Goal: Find specific page/section: Find specific page/section

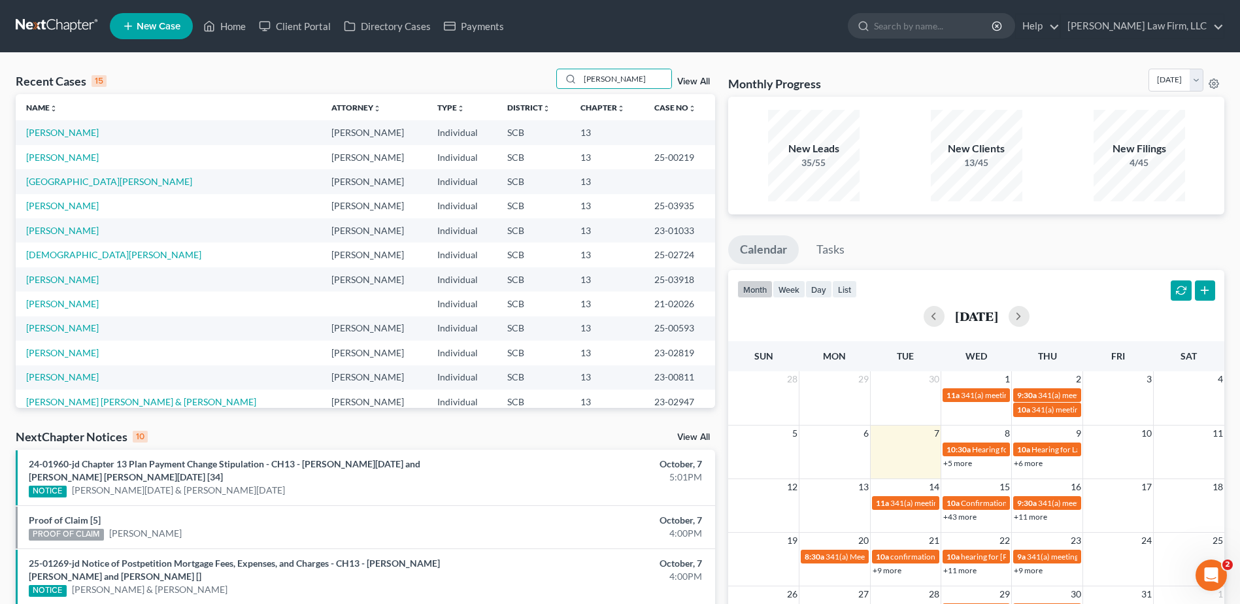
type input "[PERSON_NAME]"
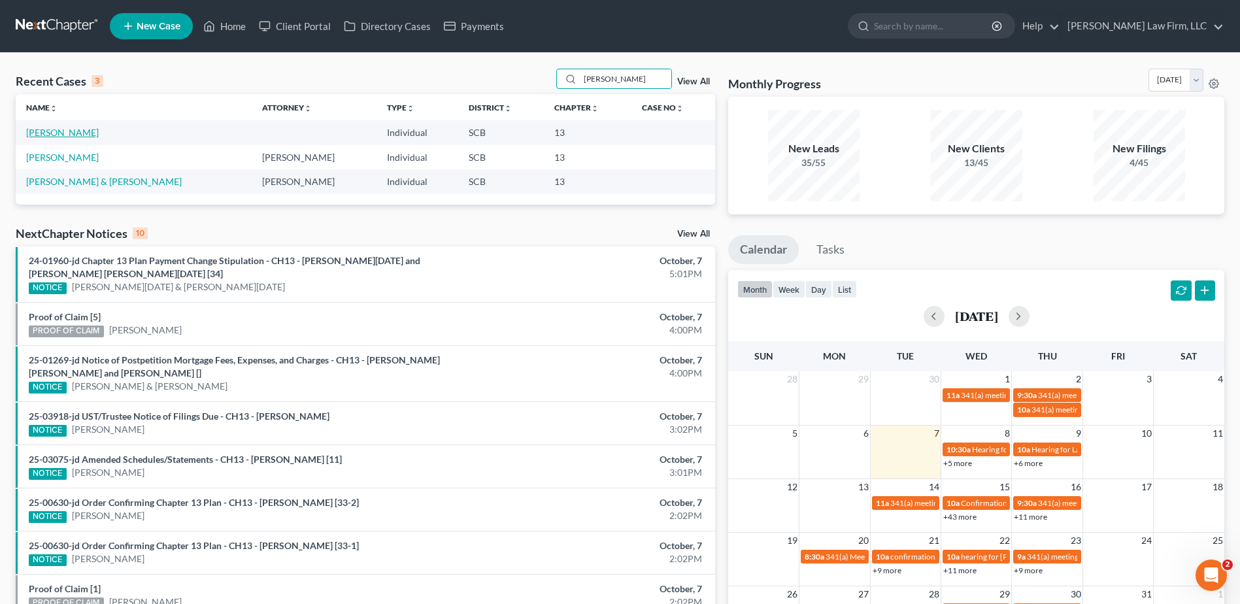
click at [81, 131] on link "[PERSON_NAME]" at bounding box center [62, 132] width 73 height 11
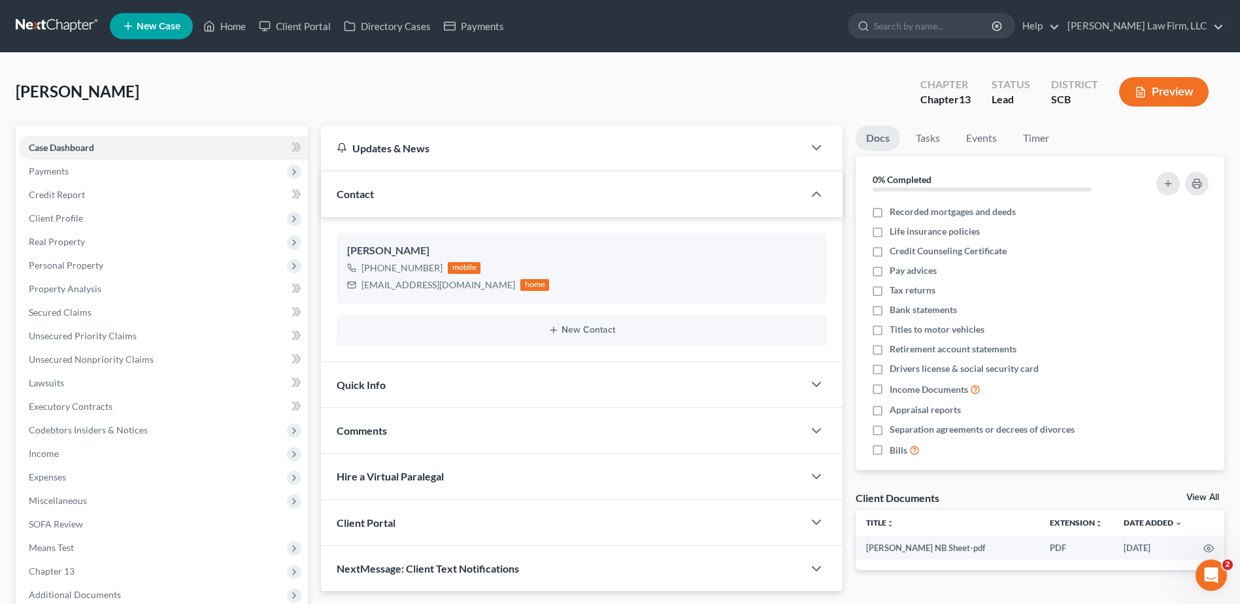
click at [98, 178] on span "Payments" at bounding box center [162, 171] width 289 height 24
click at [102, 195] on link "Invoices" at bounding box center [175, 195] width 263 height 24
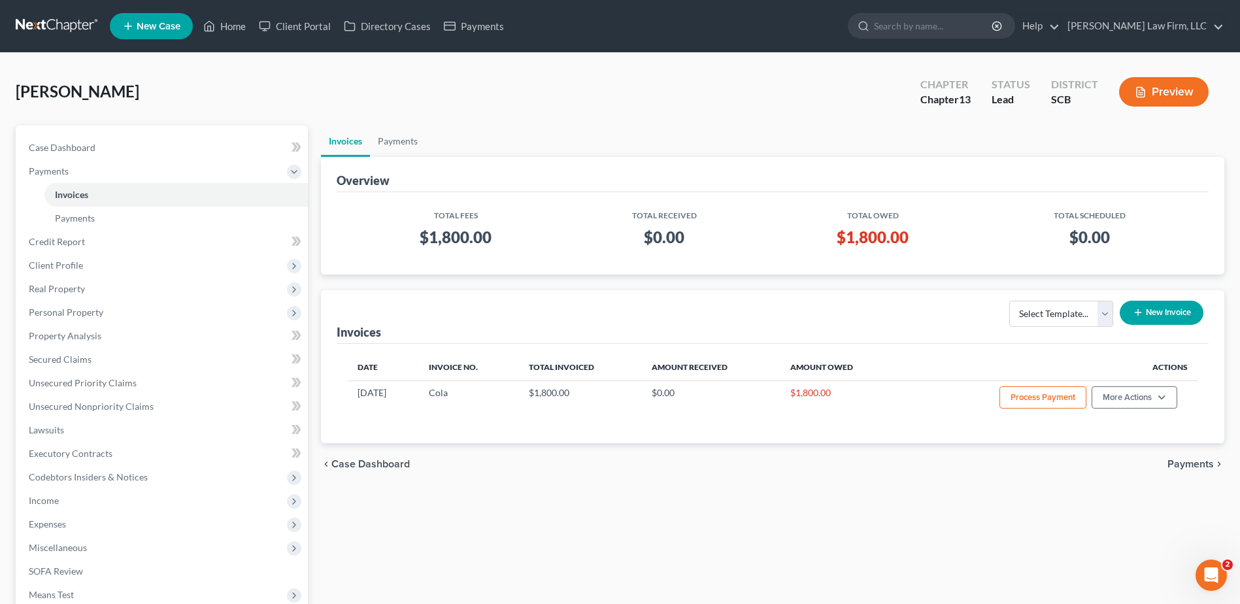
click at [55, 19] on link at bounding box center [58, 26] width 84 height 24
